Goal: Navigation & Orientation: Understand site structure

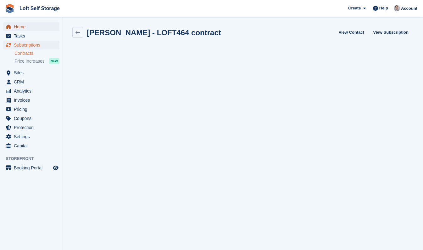
click at [22, 27] on span "Home" at bounding box center [33, 26] width 38 height 9
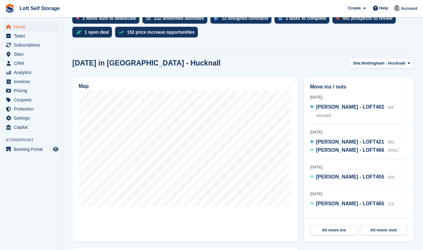
scroll to position [143, 0]
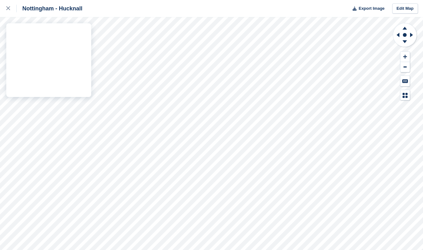
click at [35, 82] on div "Nottingham - Hucknall Export Image Edit Map" at bounding box center [211, 125] width 423 height 250
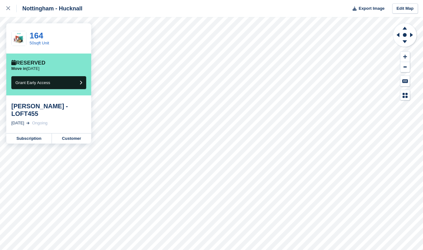
click at [55, 107] on div "Nottingham - Hucknall Export Image Edit Map 164 50sqft Unit Reserved Move in [D…" at bounding box center [211, 125] width 423 height 250
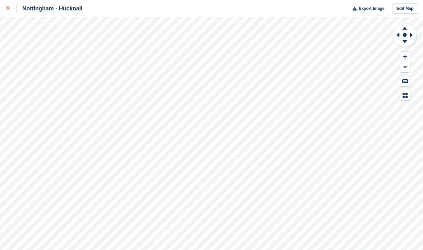
click at [8, 10] on icon at bounding box center [8, 8] width 4 height 4
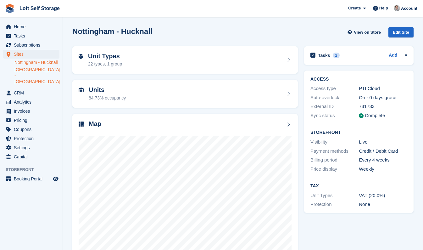
click at [41, 81] on link "[GEOGRAPHIC_DATA] - [GEOGRAPHIC_DATA]" at bounding box center [36, 76] width 45 height 18
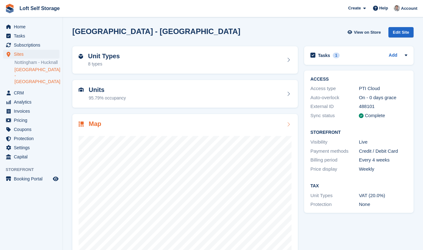
scroll to position [18, 0]
